Goal: Go to known website: Go to known website

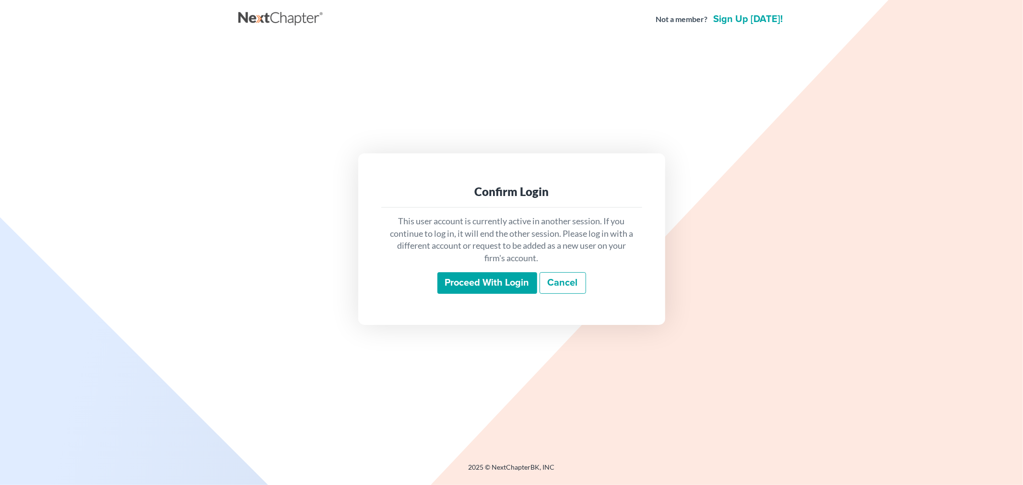
click at [464, 286] on input "Proceed with login" at bounding box center [487, 283] width 100 height 22
